Goal: Task Accomplishment & Management: Complete application form

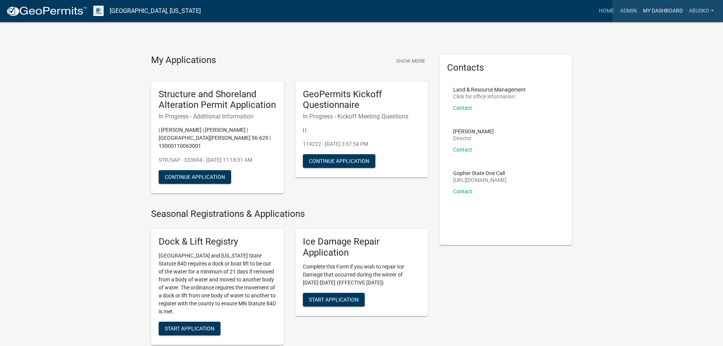
click at [670, 11] on link "My Dashboard" at bounding box center [663, 11] width 46 height 14
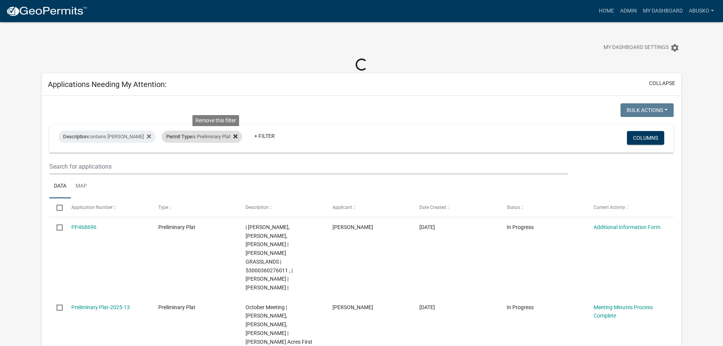
click at [234, 138] on icon at bounding box center [236, 136] width 4 height 6
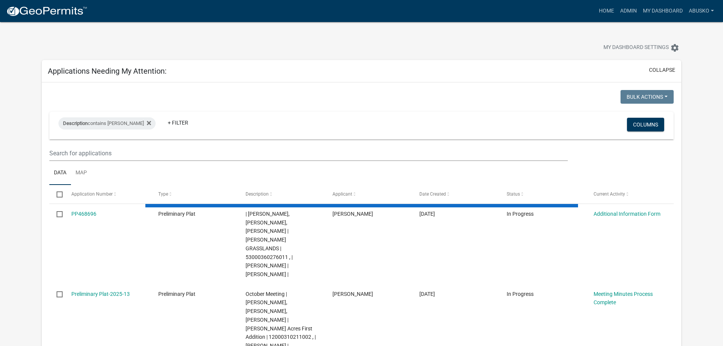
click at [167, 137] on div "Description contains [PERSON_NAME] + Filter Columns" at bounding box center [362, 126] width 618 height 28
click at [166, 124] on link "+ Filter" at bounding box center [178, 123] width 33 height 14
select select "1: 25"
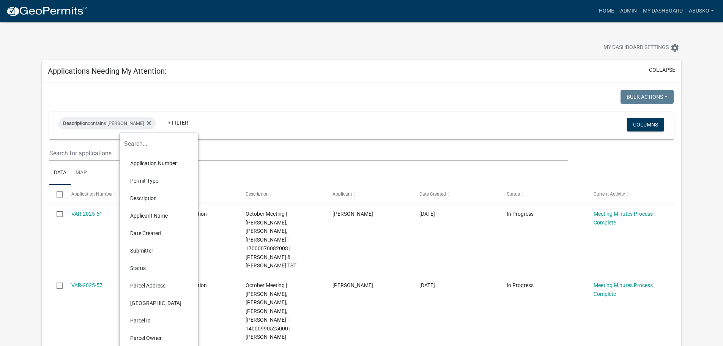
click at [161, 177] on li "Permit Type" at bounding box center [158, 180] width 69 height 17
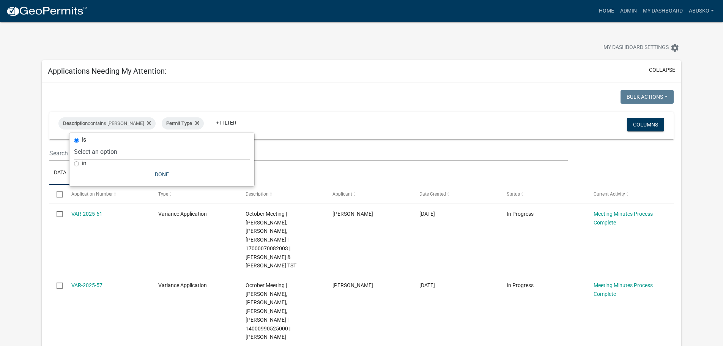
click at [147, 153] on select "Select an option Building Contractor / Excavators (Registration) Building Contr…" at bounding box center [162, 152] width 176 height 16
select select "6e4aec68-bfe6-4728-abf4-01362d967f60"
click at [115, 144] on select "Select an option Building Contractor / Excavators (Registration) Building Contr…" at bounding box center [162, 152] width 176 height 16
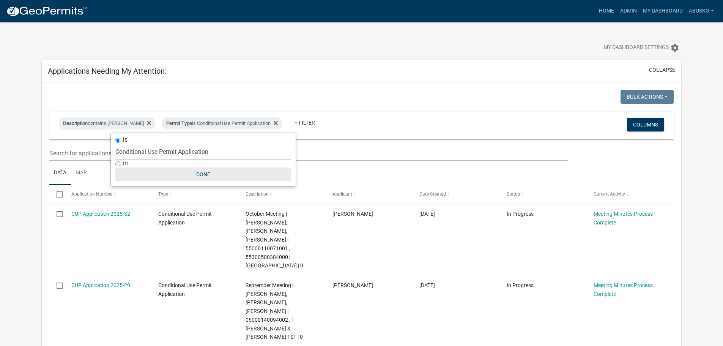
click at [199, 175] on button "Done" at bounding box center [203, 174] width 176 height 14
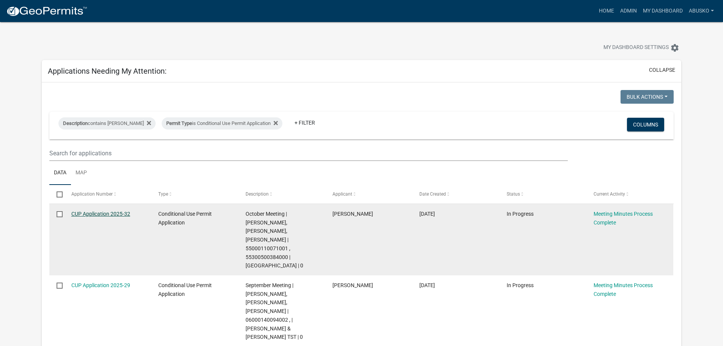
click at [103, 214] on link "CUP Application 2025-32" at bounding box center [100, 214] width 59 height 6
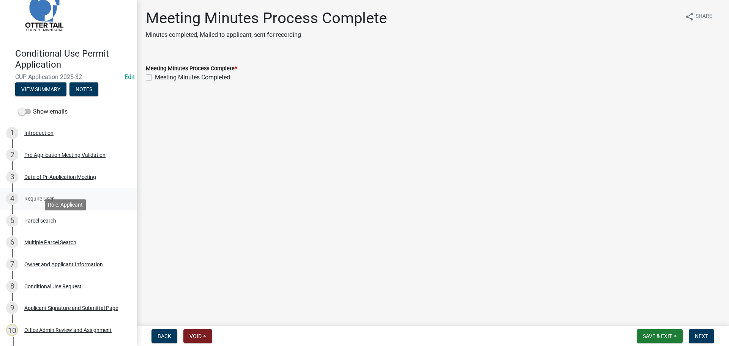
scroll to position [38, 0]
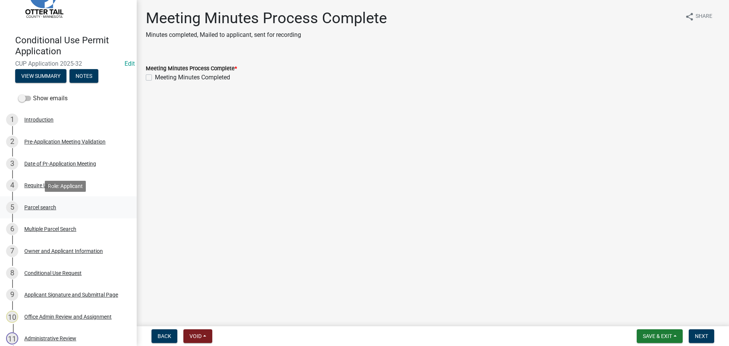
click at [45, 206] on div "Parcel search" at bounding box center [40, 207] width 32 height 5
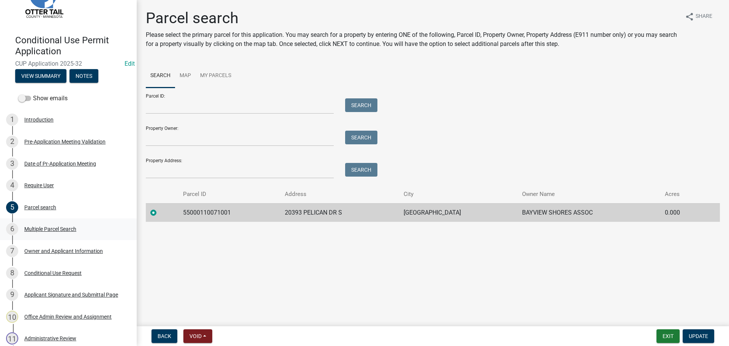
click at [67, 227] on div "Multiple Parcel Search" at bounding box center [50, 228] width 52 height 5
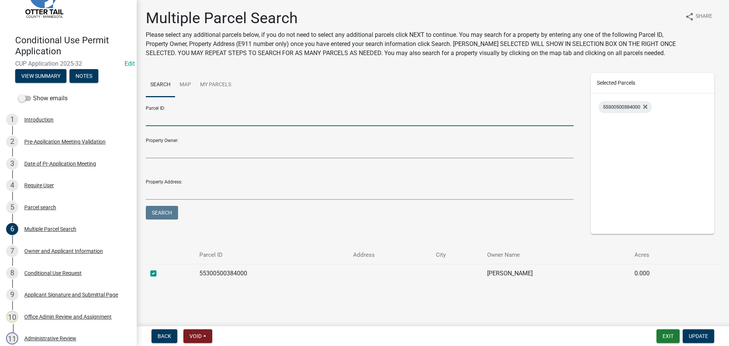
click at [205, 122] on input "Parcel ID:" at bounding box center [360, 118] width 428 height 16
type input "55000990481000"
click at [146, 206] on button "Search" at bounding box center [162, 213] width 32 height 14
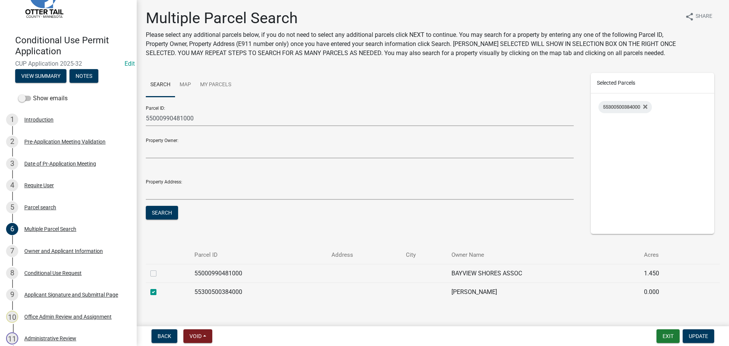
click at [159, 269] on label at bounding box center [159, 269] width 0 height 0
click at [159, 274] on input "checkbox" at bounding box center [161, 271] width 5 height 5
checkbox input "true"
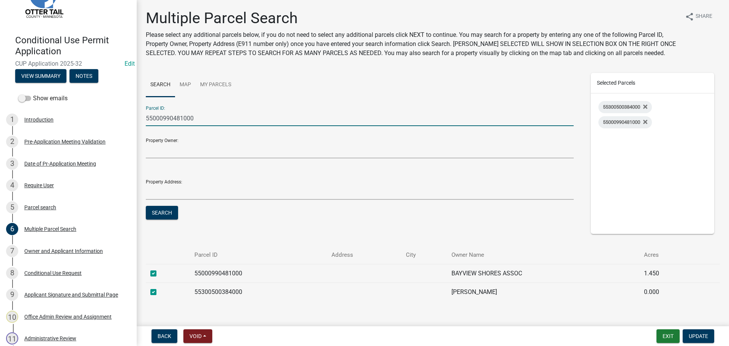
click at [183, 115] on input "55000990481000" at bounding box center [360, 118] width 428 height 16
type input "55000990482000"
click at [146, 206] on button "Search" at bounding box center [162, 213] width 32 height 14
click at [159, 269] on label at bounding box center [159, 269] width 0 height 0
click at [159, 274] on input "checkbox" at bounding box center [161, 271] width 5 height 5
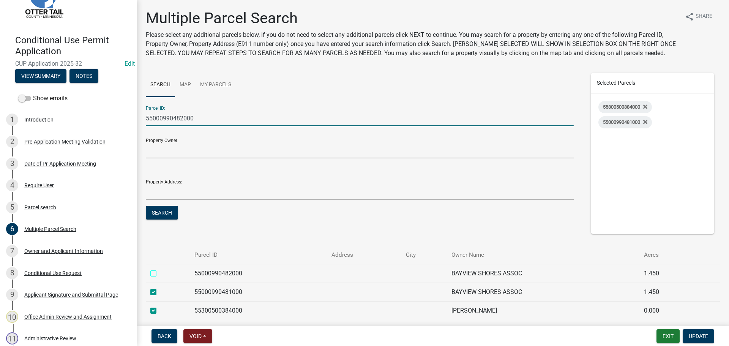
checkbox input "true"
click at [182, 118] on input "55000990482000" at bounding box center [360, 118] width 428 height 16
type input "55000990483000"
click at [146, 206] on button "Search" at bounding box center [162, 213] width 32 height 14
click at [159, 269] on label at bounding box center [159, 269] width 0 height 0
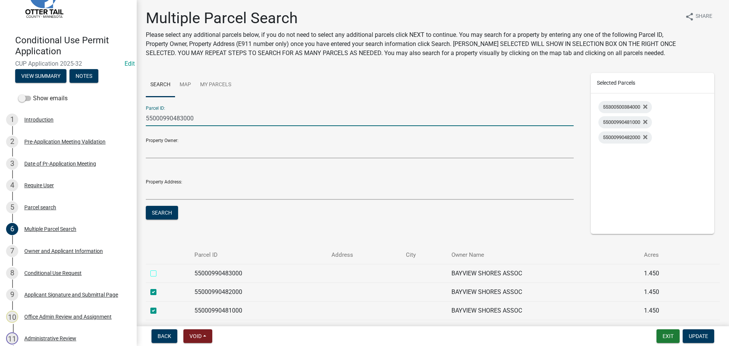
click at [159, 274] on input "checkbox" at bounding box center [161, 271] width 5 height 5
checkbox input "true"
drag, startPoint x: 182, startPoint y: 116, endPoint x: 189, endPoint y: 102, distance: 15.8
click at [184, 113] on input "55000990483000" at bounding box center [360, 118] width 428 height 16
type input "55000990484000"
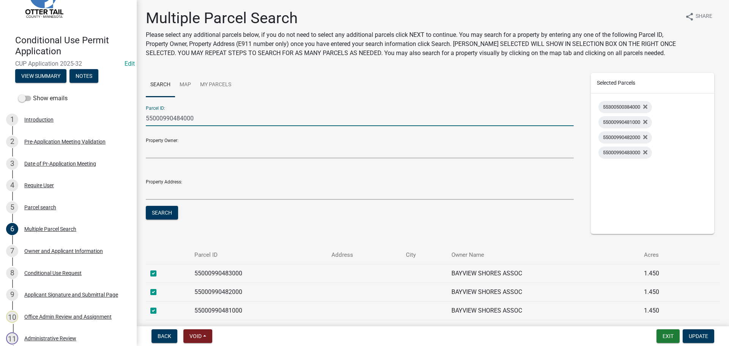
click at [146, 206] on button "Search" at bounding box center [162, 213] width 32 height 14
click at [159, 269] on label at bounding box center [159, 269] width 0 height 0
click at [159, 273] on input "checkbox" at bounding box center [161, 271] width 5 height 5
checkbox input "true"
drag, startPoint x: 183, startPoint y: 117, endPoint x: 181, endPoint y: 108, distance: 8.8
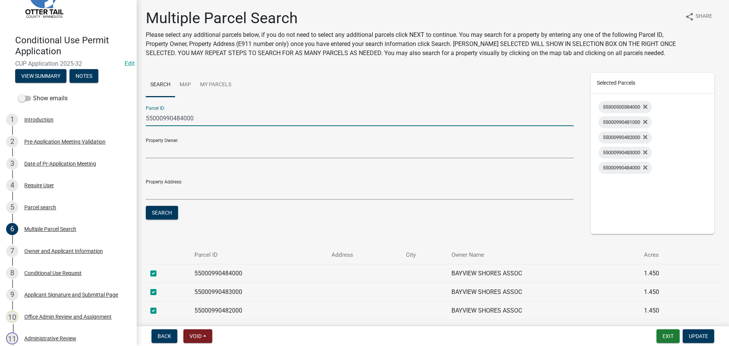
click at [183, 116] on input "55000990484000" at bounding box center [360, 118] width 428 height 16
type input "55000990485000"
click at [146, 206] on button "Search" at bounding box center [162, 213] width 32 height 14
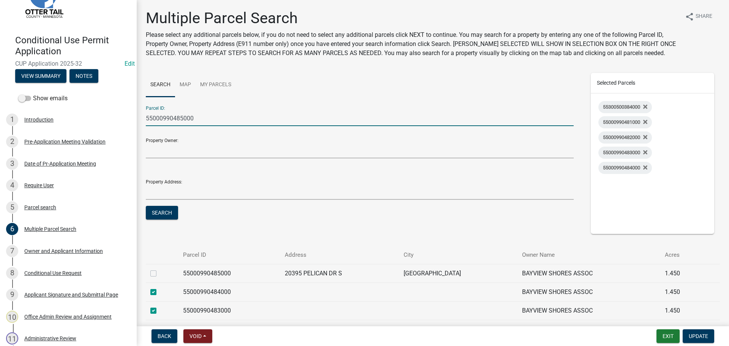
click at [159, 269] on label at bounding box center [159, 269] width 0 height 0
click at [159, 272] on input "checkbox" at bounding box center [161, 271] width 5 height 5
checkbox input "true"
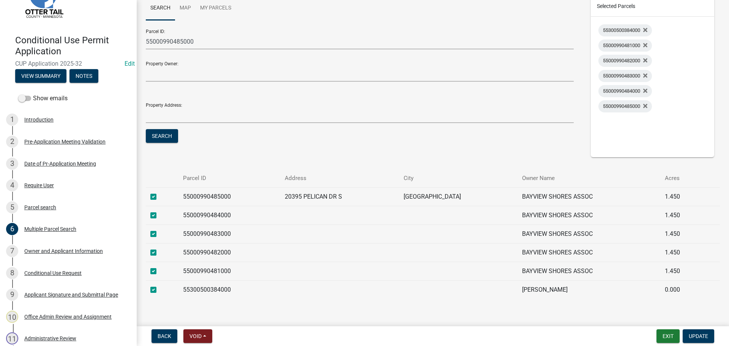
scroll to position [88, 0]
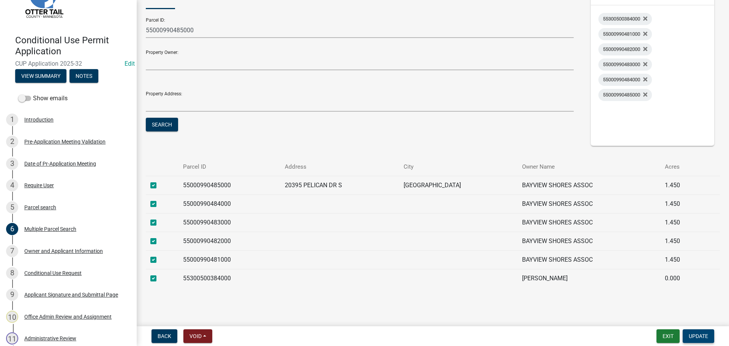
click at [698, 337] on span "Update" at bounding box center [698, 336] width 19 height 6
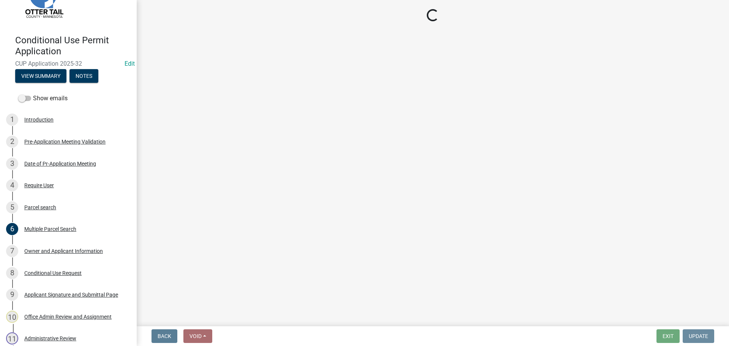
scroll to position [0, 0]
